Goal: Information Seeking & Learning: Check status

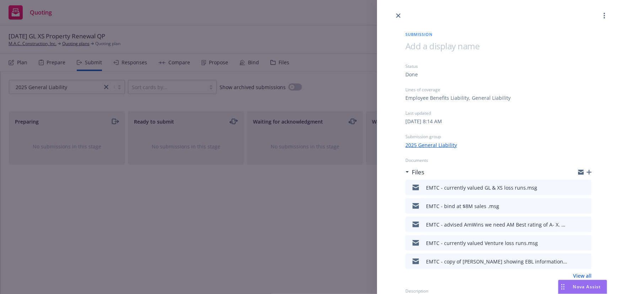
scroll to position [9, 0]
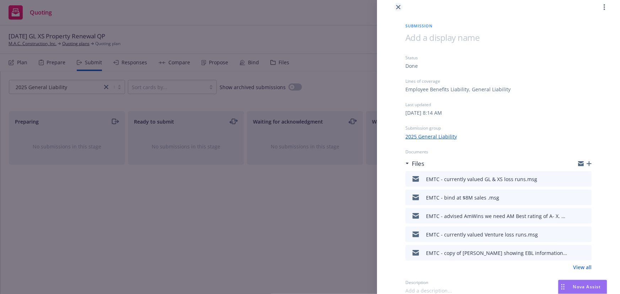
click at [400, 6] on icon "close" at bounding box center [398, 7] width 4 height 4
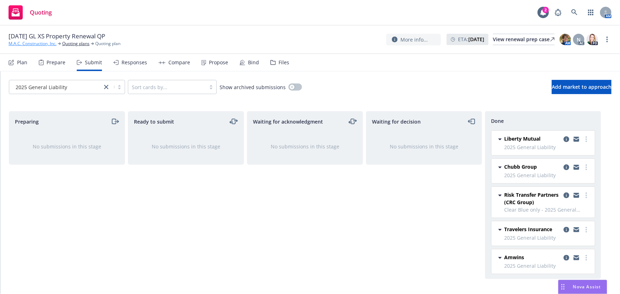
click at [42, 42] on link "M.A.C. Construction, Inc." at bounding box center [33, 44] width 48 height 6
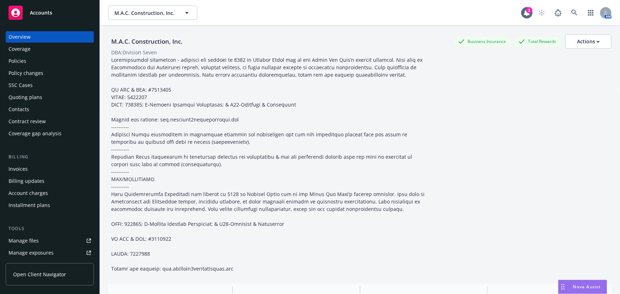
click at [47, 12] on span "Accounts" at bounding box center [41, 13] width 22 height 6
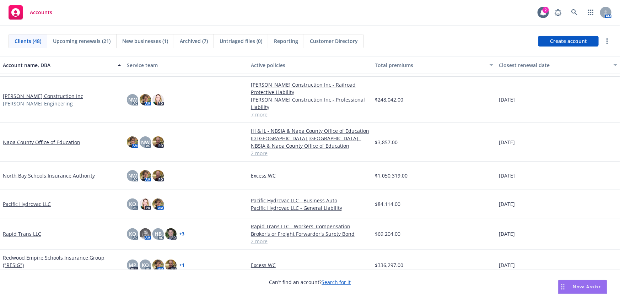
scroll to position [775, 0]
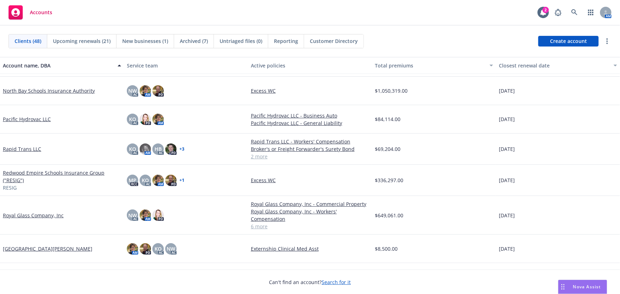
click at [33, 213] on link "Royal Glass Company, Inc" at bounding box center [33, 215] width 61 height 7
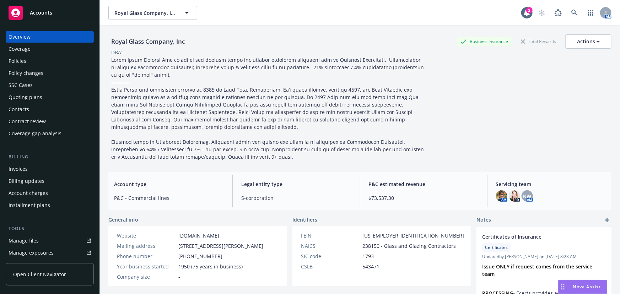
click at [16, 102] on div "Quoting plans" at bounding box center [26, 97] width 34 height 11
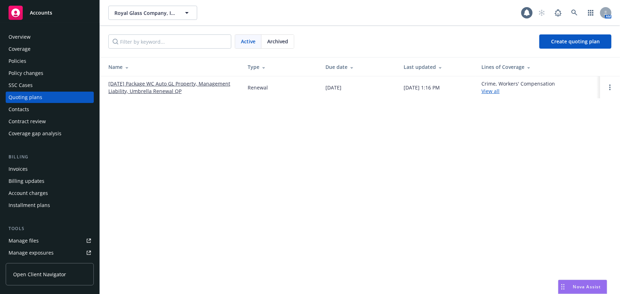
click at [129, 86] on link "[DATE] Package WC Auto GL Property, Management Liability, Umbrella Renewal QP" at bounding box center [172, 87] width 128 height 15
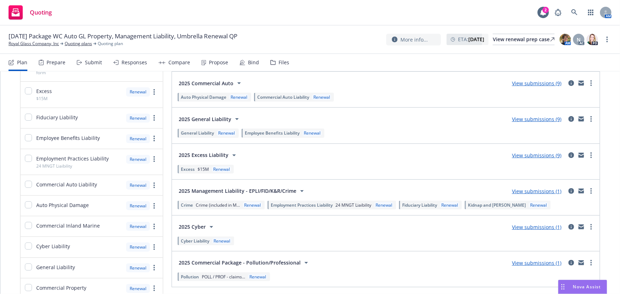
scroll to position [129, 0]
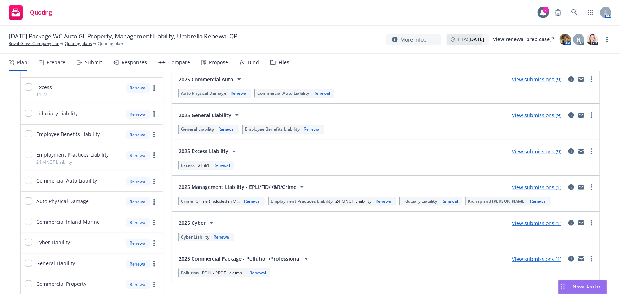
click at [527, 154] on link "View submissions (9)" at bounding box center [536, 151] width 49 height 7
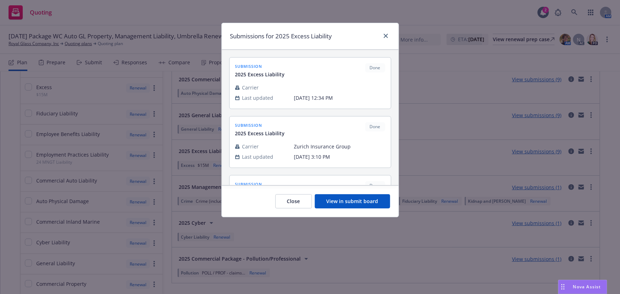
click at [368, 202] on button "View in submit board" at bounding box center [352, 201] width 75 height 14
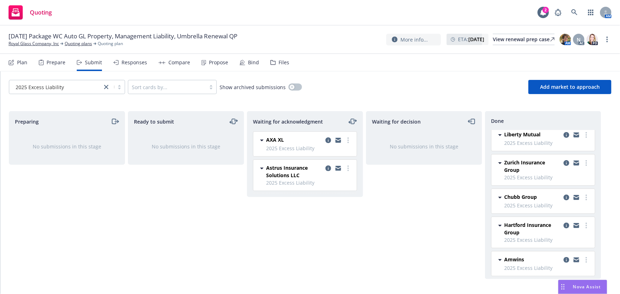
scroll to position [63, 0]
click at [564, 256] on icon "copy logging email" at bounding box center [567, 258] width 6 height 6
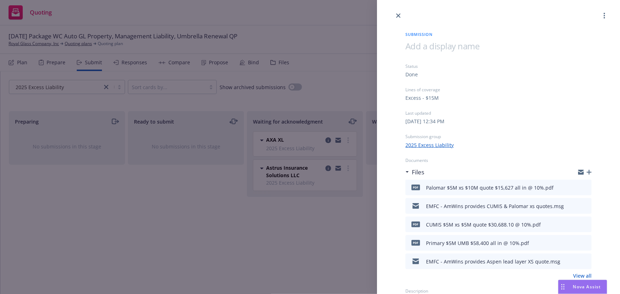
click at [413, 226] on span "pdf" at bounding box center [416, 224] width 9 height 5
click at [582, 224] on icon "preview file" at bounding box center [585, 224] width 6 height 5
click at [582, 225] on icon "preview file" at bounding box center [585, 224] width 6 height 5
click at [399, 17] on icon "close" at bounding box center [398, 16] width 4 height 4
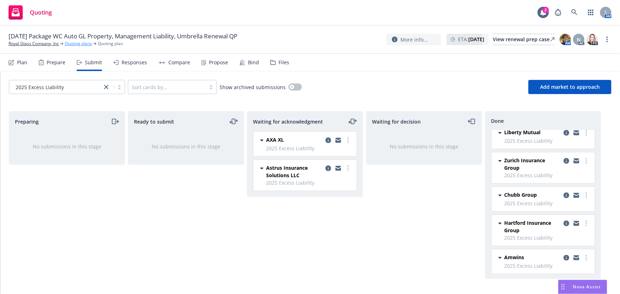
click at [77, 44] on link "Quoting plans" at bounding box center [78, 44] width 27 height 6
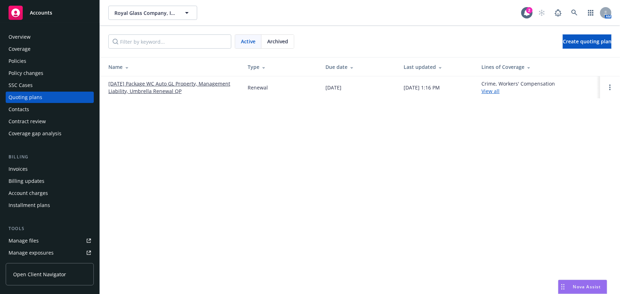
click at [125, 85] on link "[DATE] Package WC Auto GL Property, Management Liability, Umbrella Renewal QP" at bounding box center [172, 87] width 128 height 15
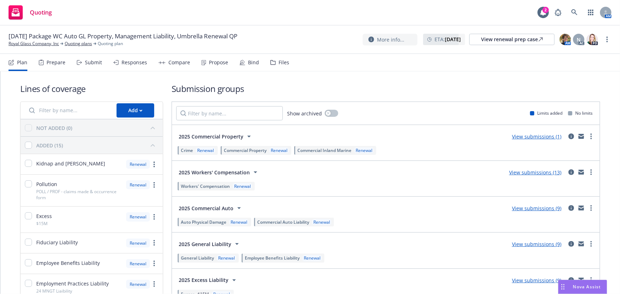
click at [529, 137] on link "View submissions (1)" at bounding box center [536, 136] width 49 height 7
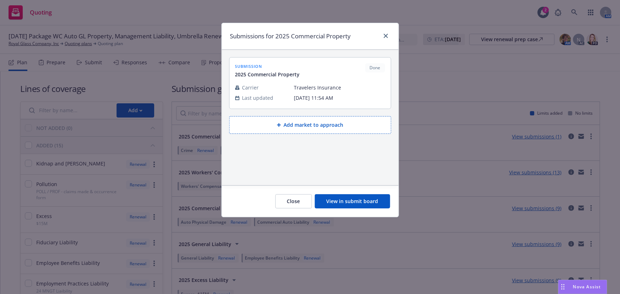
click at [331, 202] on button "View in submit board" at bounding box center [352, 201] width 75 height 14
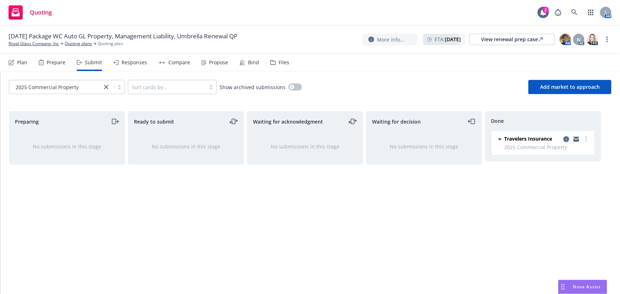
click at [566, 138] on icon "copy logging email" at bounding box center [567, 139] width 6 height 6
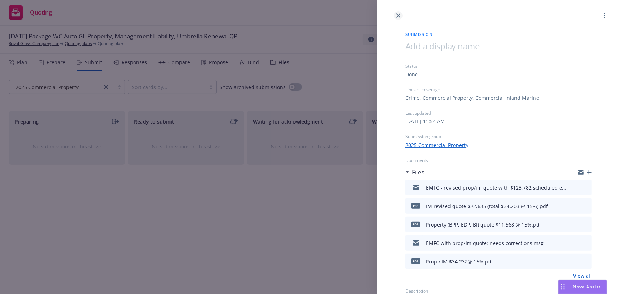
click at [398, 16] on icon "close" at bounding box center [398, 16] width 4 height 4
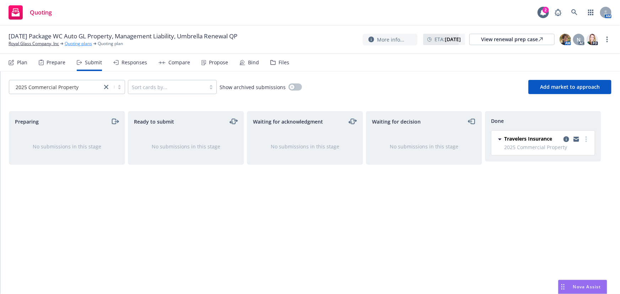
click at [80, 42] on link "Quoting plans" at bounding box center [78, 44] width 27 height 6
